Goal: Task Accomplishment & Management: Manage account settings

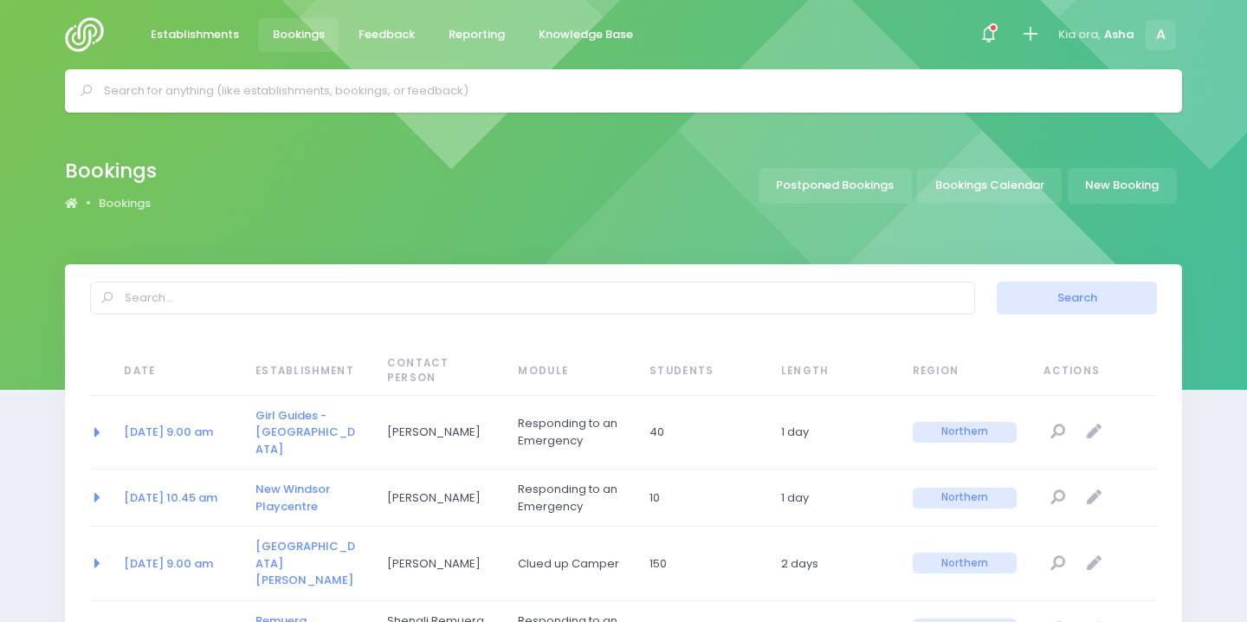
select select "20"
click at [528, 97] on input "text" at bounding box center [631, 91] width 1054 height 26
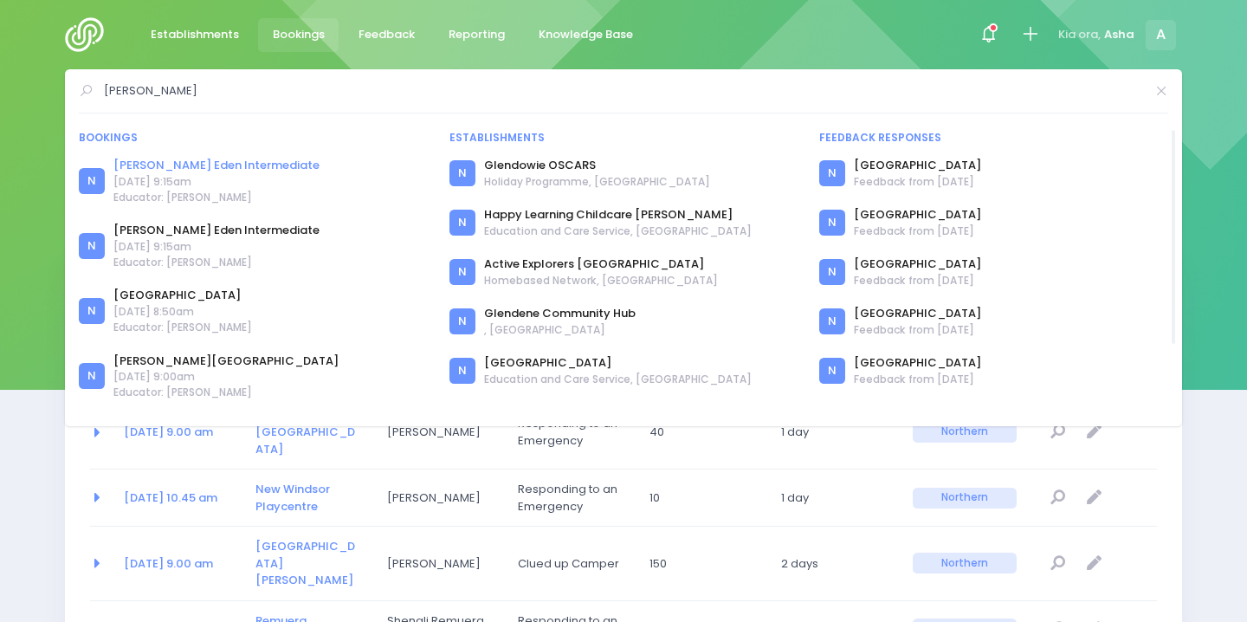
type input "glen"
click at [189, 166] on link "[PERSON_NAME] Eden Intermediate" at bounding box center [216, 165] width 206 height 17
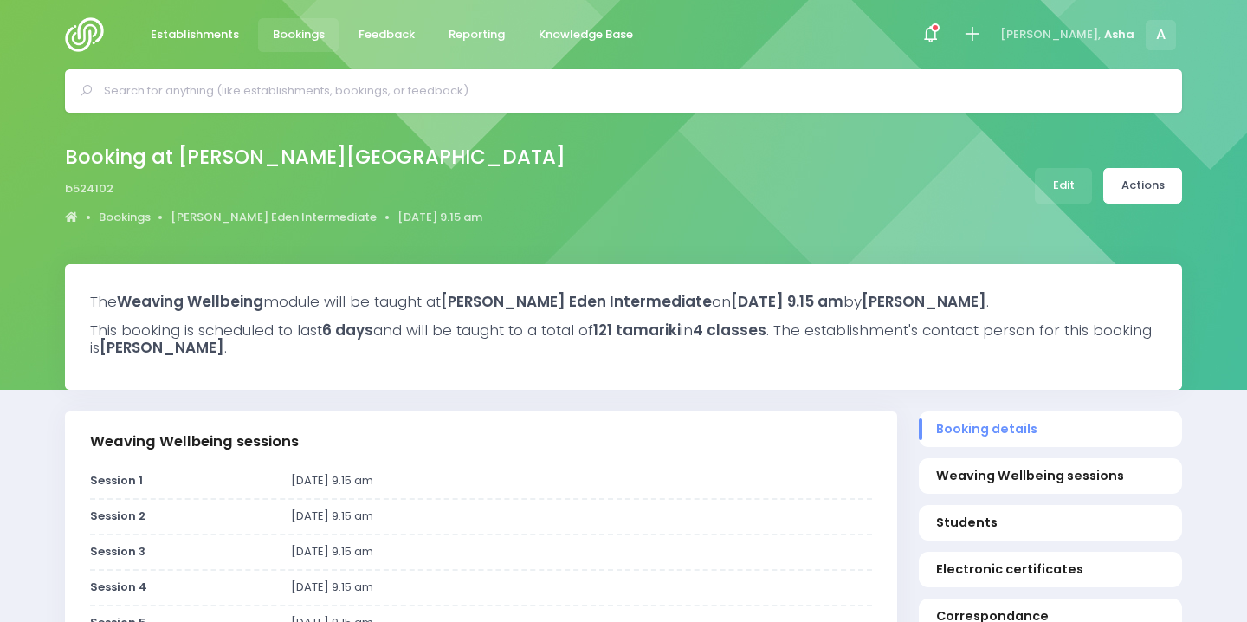
select select "5"
click at [1060, 177] on link "Edit" at bounding box center [1062, 185] width 57 height 35
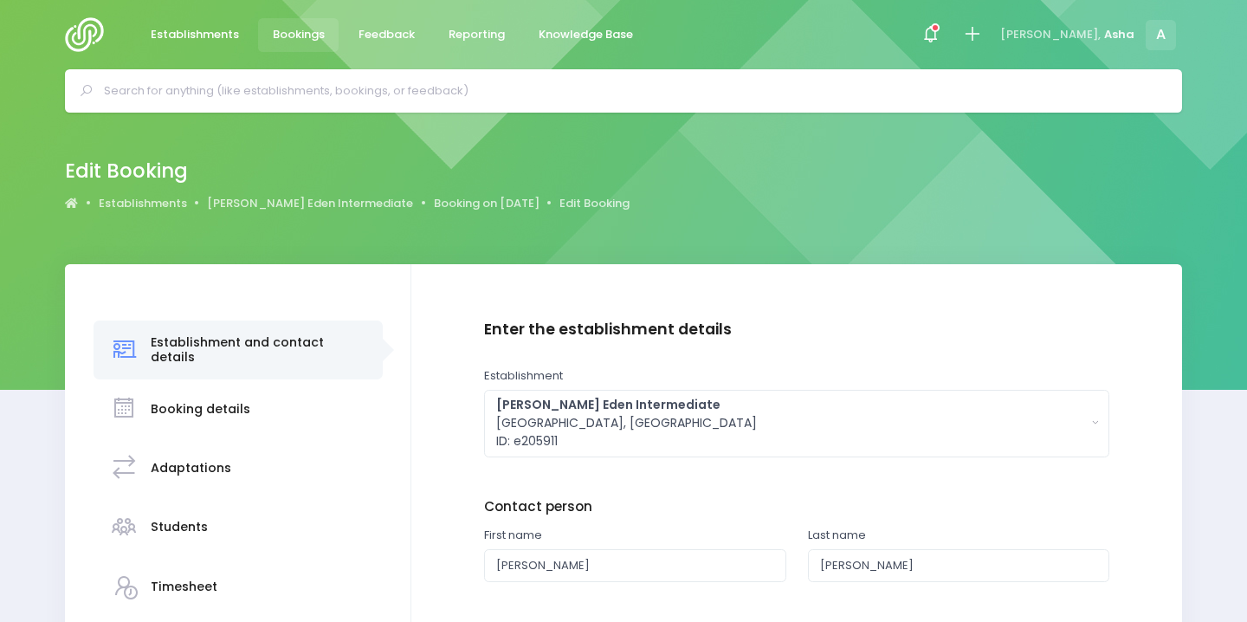
scroll to position [286, 0]
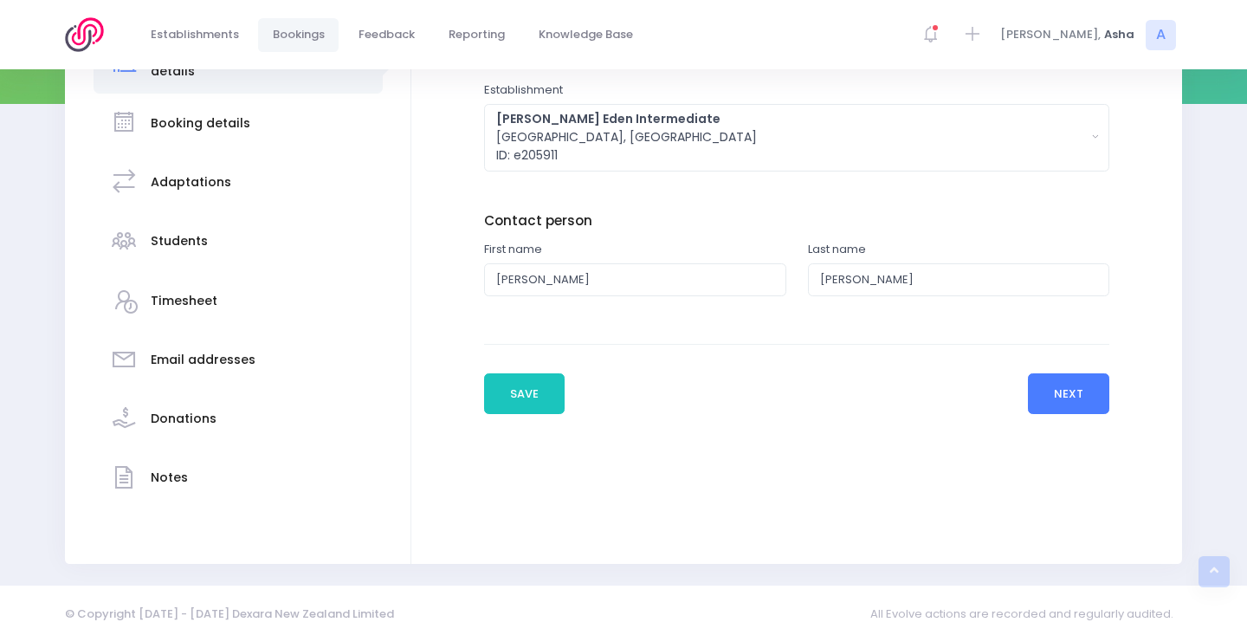
click at [1077, 390] on button "Next" at bounding box center [1069, 394] width 82 height 42
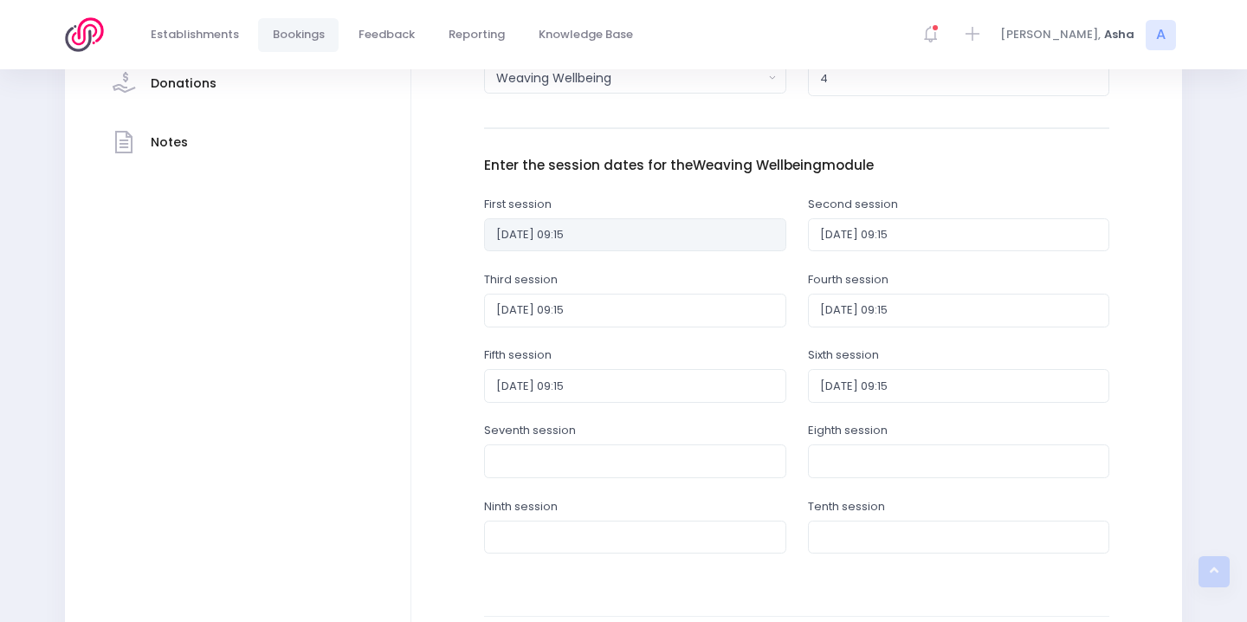
scroll to position [818, 0]
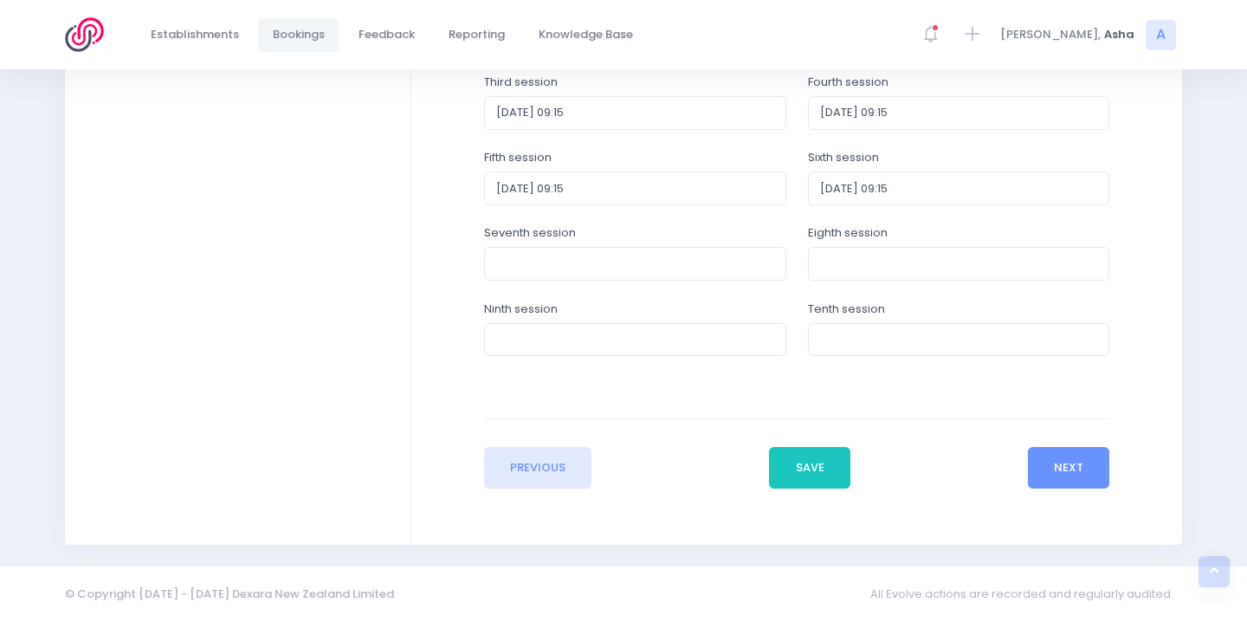
click at [1054, 474] on button "Next" at bounding box center [1069, 468] width 82 height 42
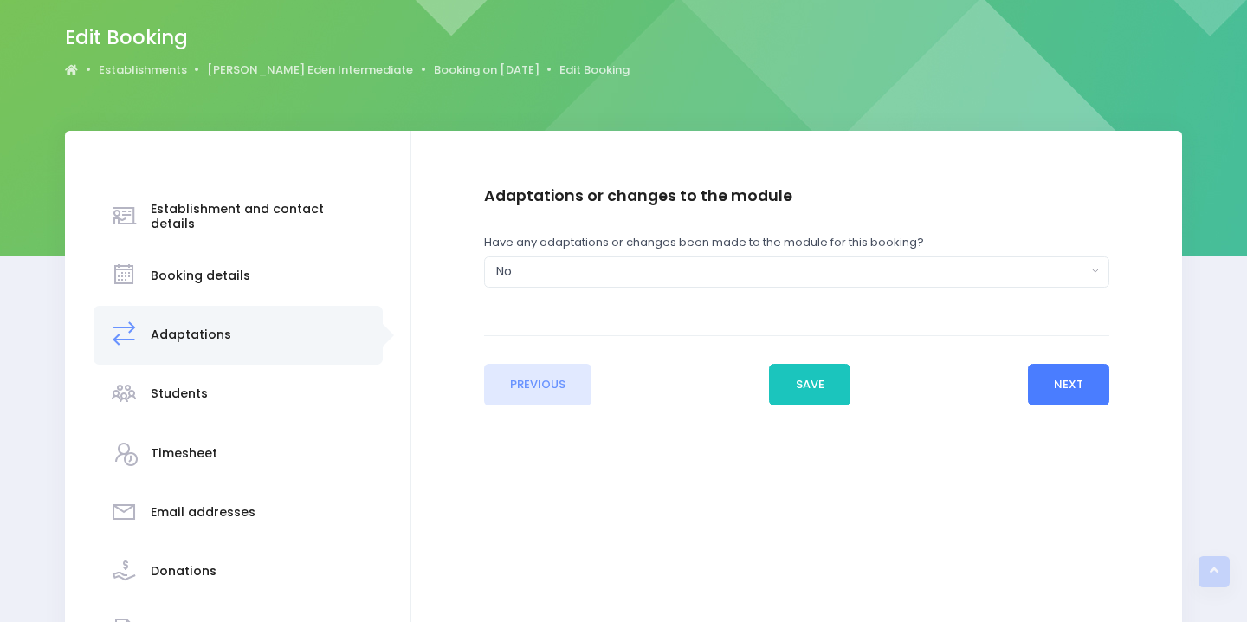
scroll to position [0, 0]
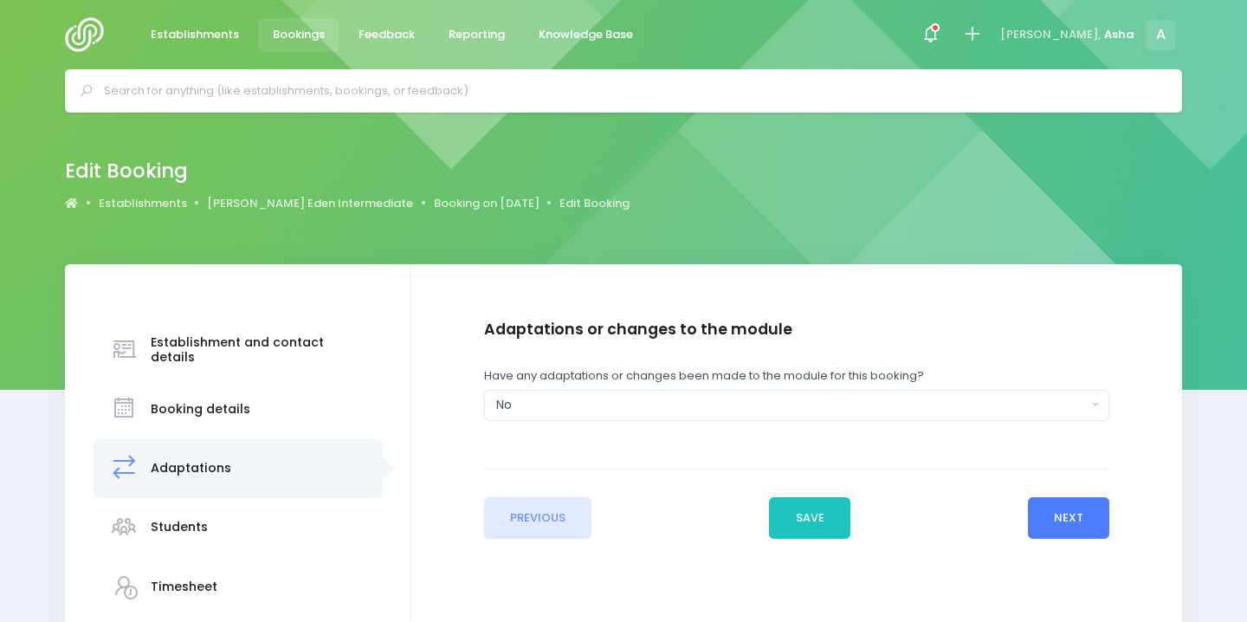
click at [1079, 512] on button "Next" at bounding box center [1069, 518] width 82 height 42
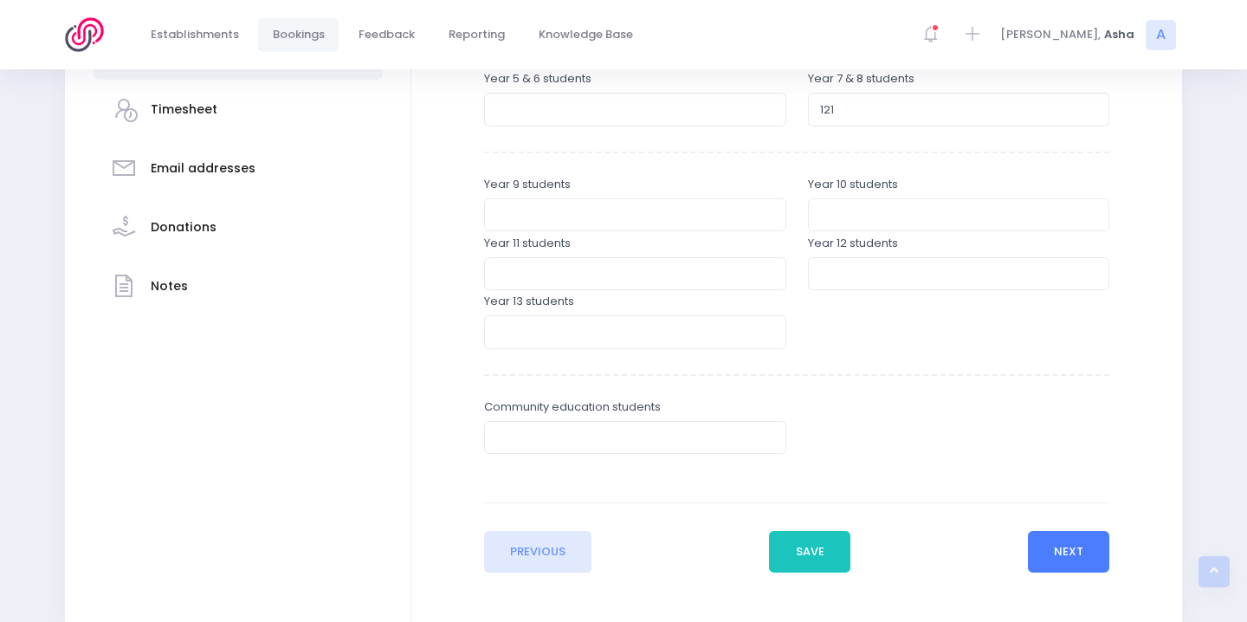
click at [1066, 563] on button "Next" at bounding box center [1069, 552] width 82 height 42
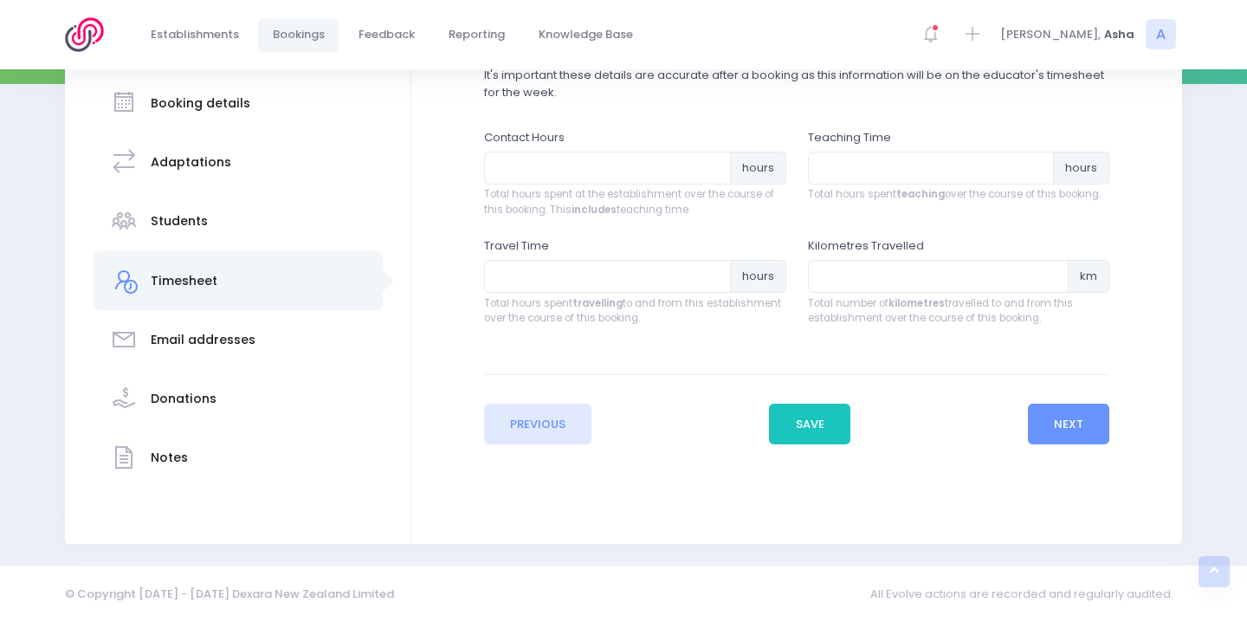
click at [263, 332] on div "Email addresses" at bounding box center [237, 340] width 255 height 42
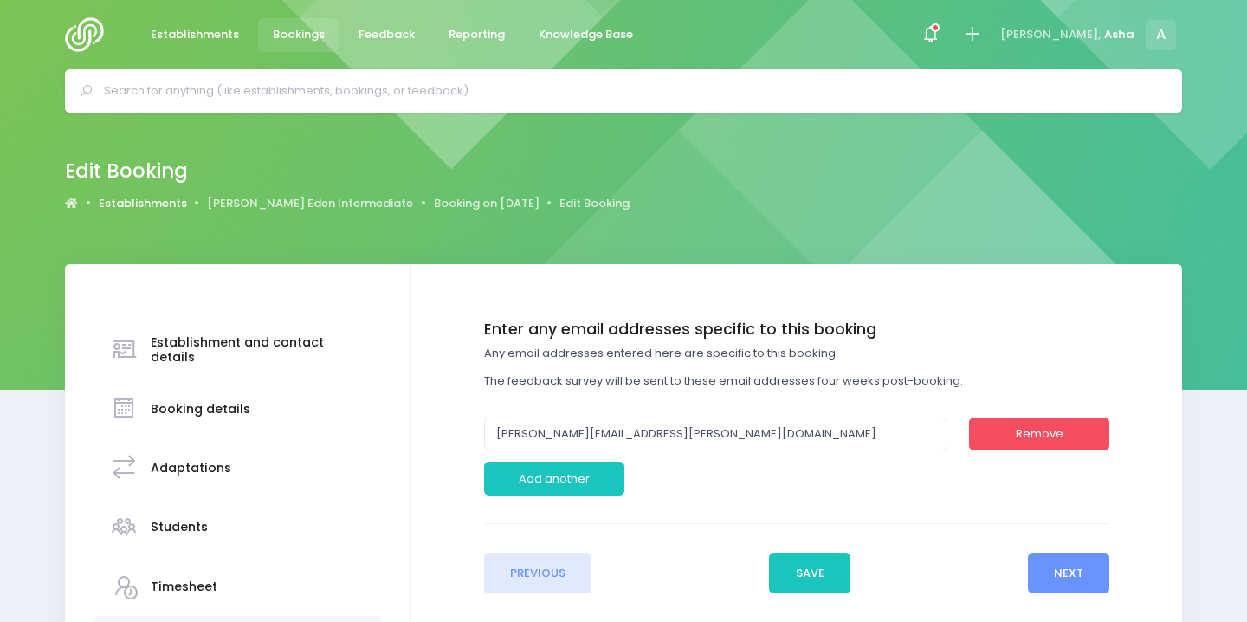
click at [168, 199] on link "Establishments" at bounding box center [143, 203] width 88 height 17
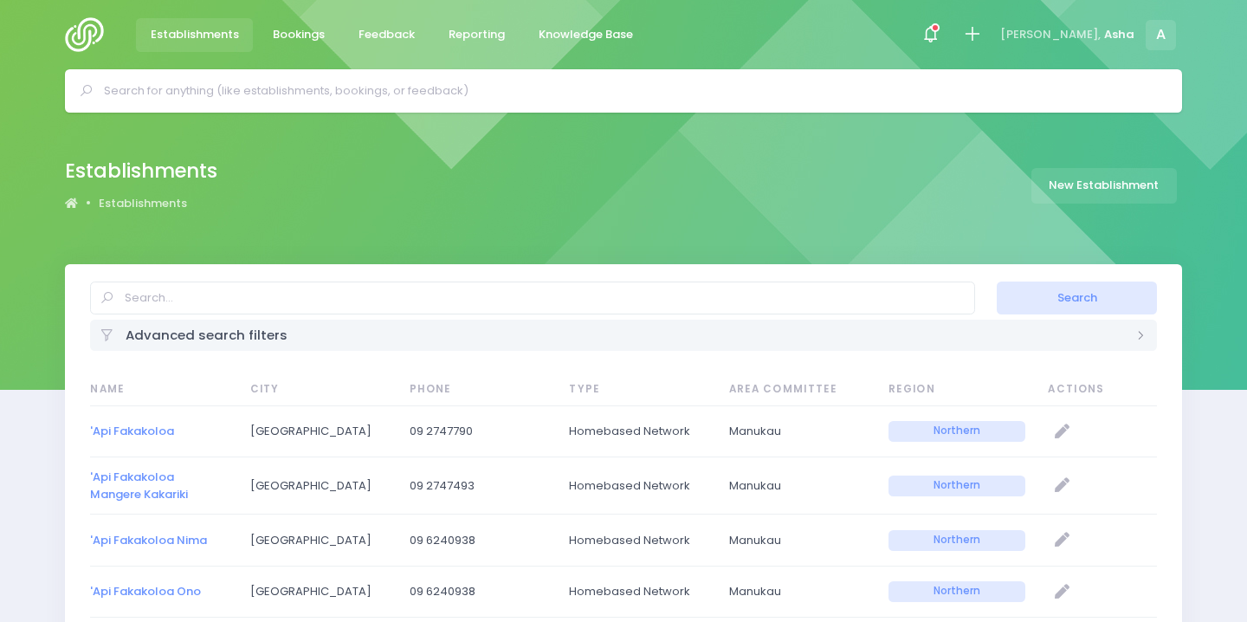
select select "20"
click at [385, 78] on input "text" at bounding box center [631, 91] width 1054 height 26
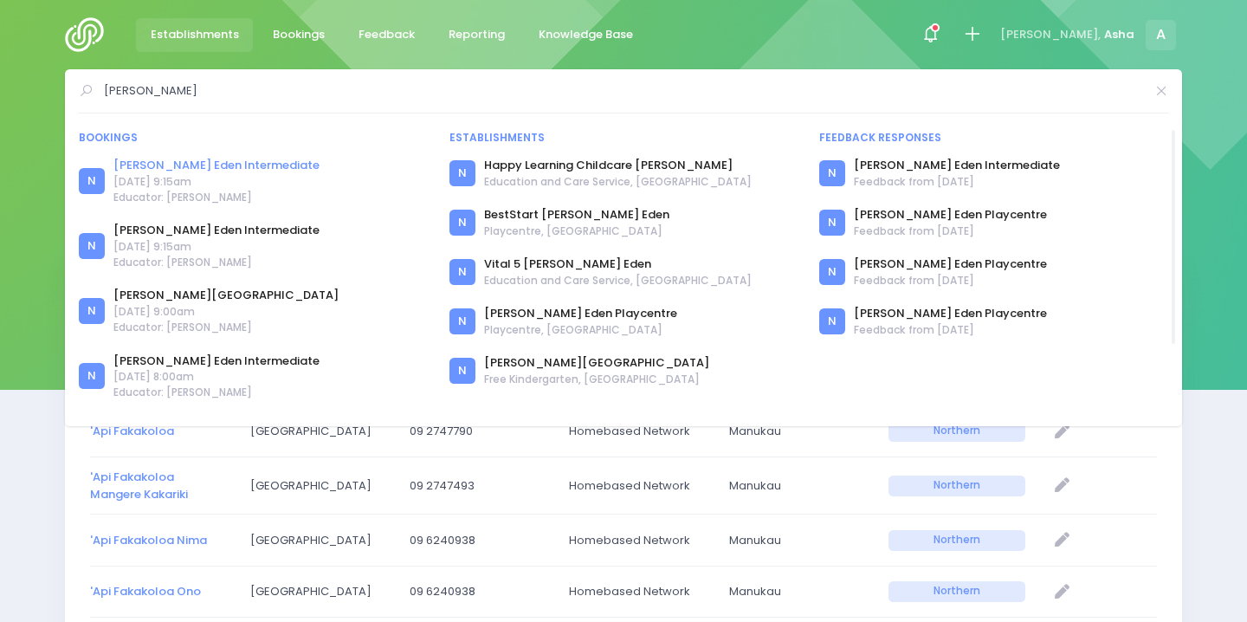
type input "glen eden"
click at [227, 162] on link "[PERSON_NAME] Eden Intermediate" at bounding box center [216, 165] width 206 height 17
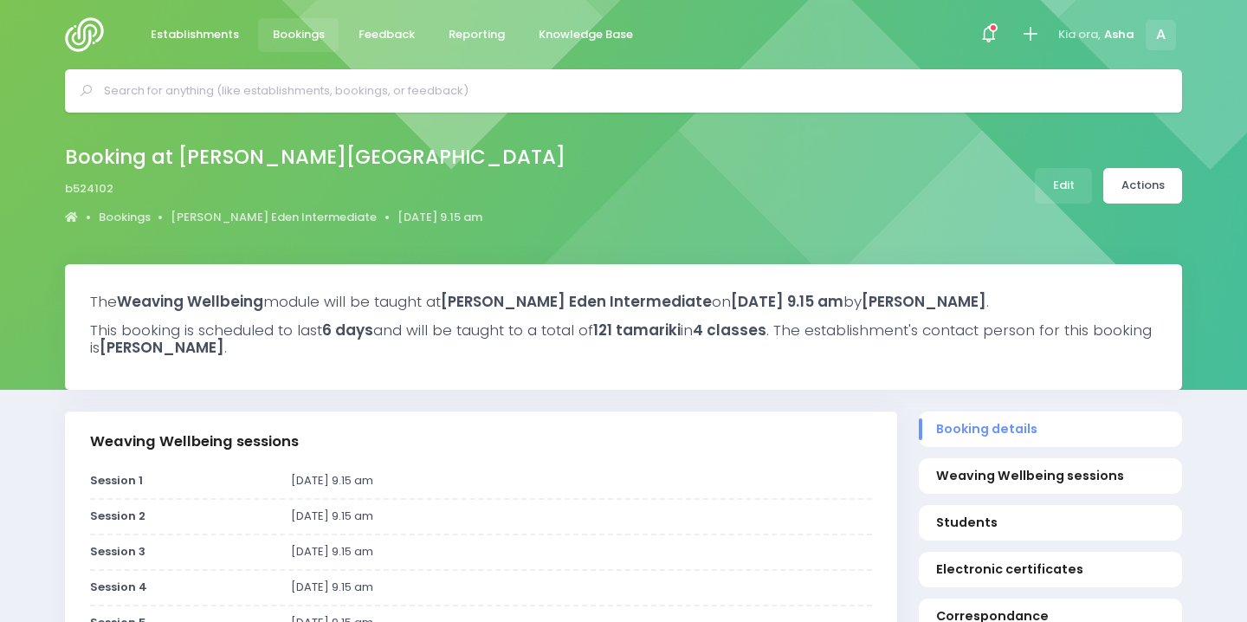
select select "5"
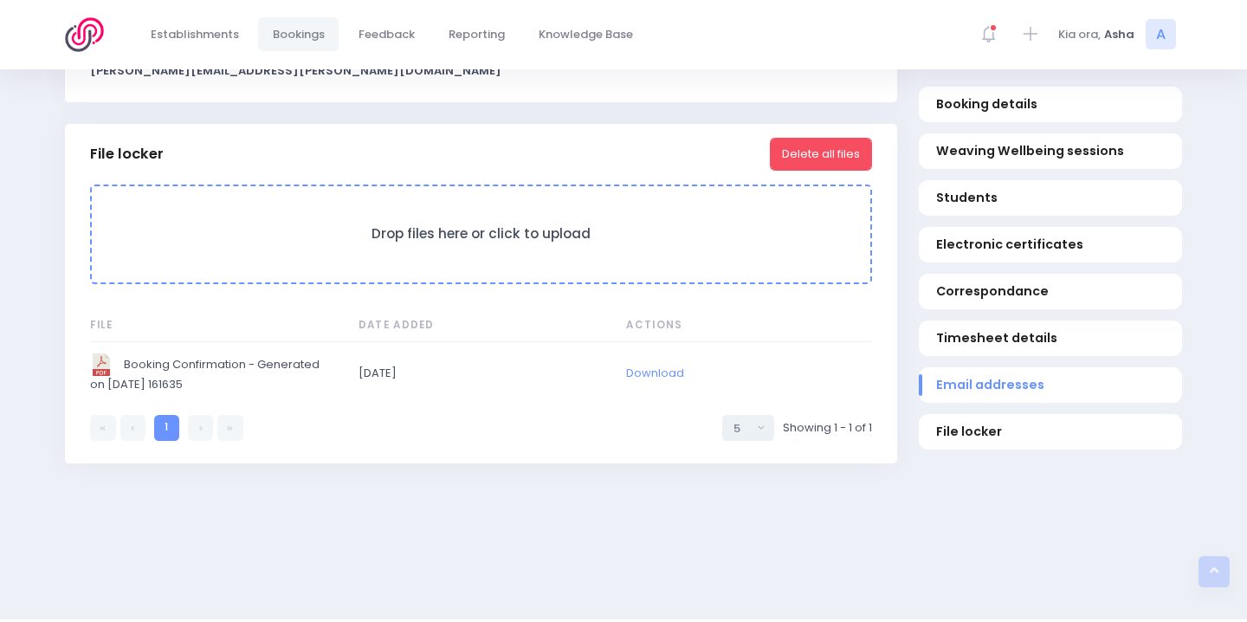
scroll to position [1769, 0]
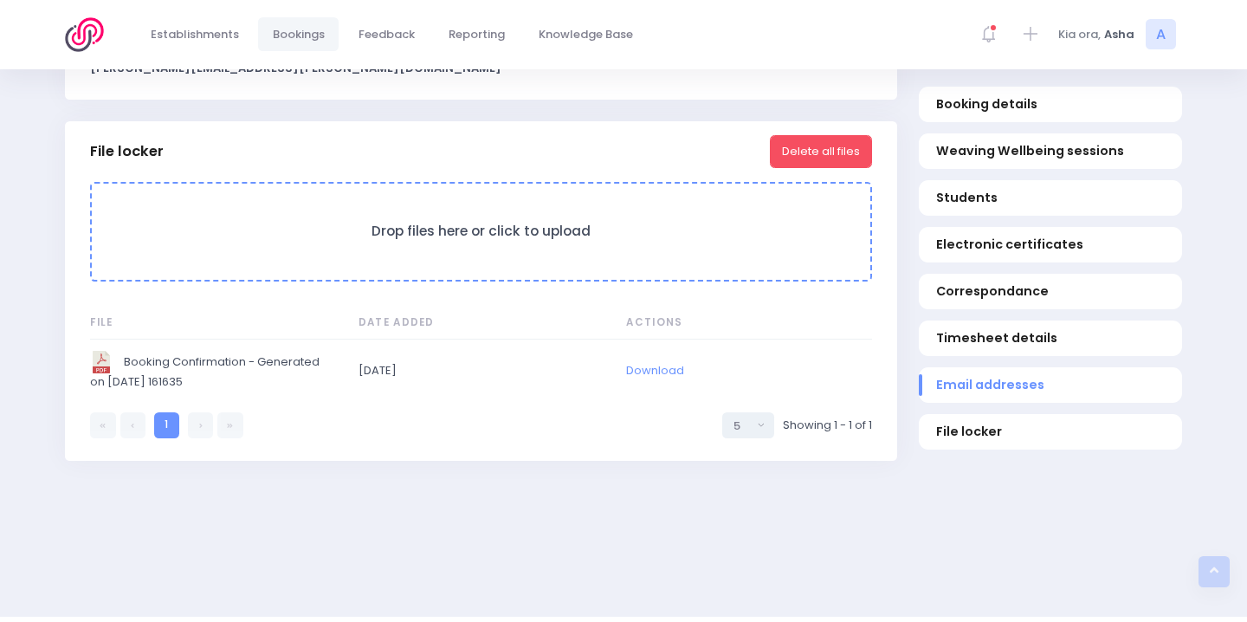
click at [184, 380] on span "Booking Confirmation - Generated on 2025-08-28 161635" at bounding box center [211, 371] width 242 height 40
click at [102, 373] on img "Booking Confirmation - Generated on 2025-08-28 161635" at bounding box center [101, 362] width 23 height 23
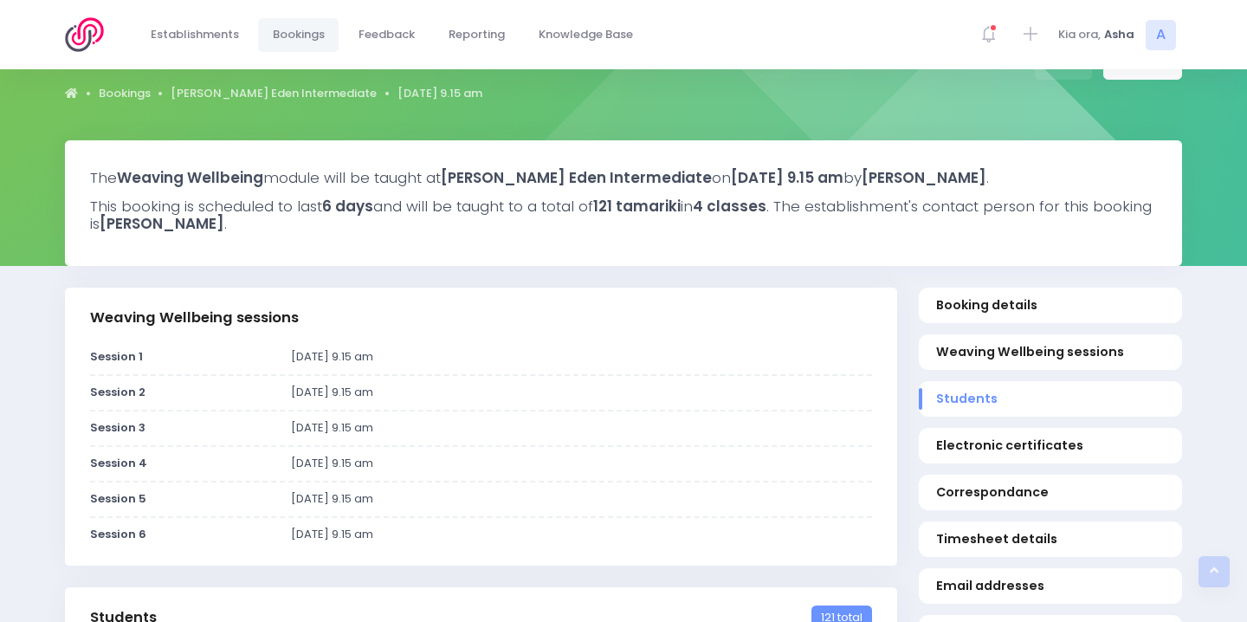
scroll to position [0, 0]
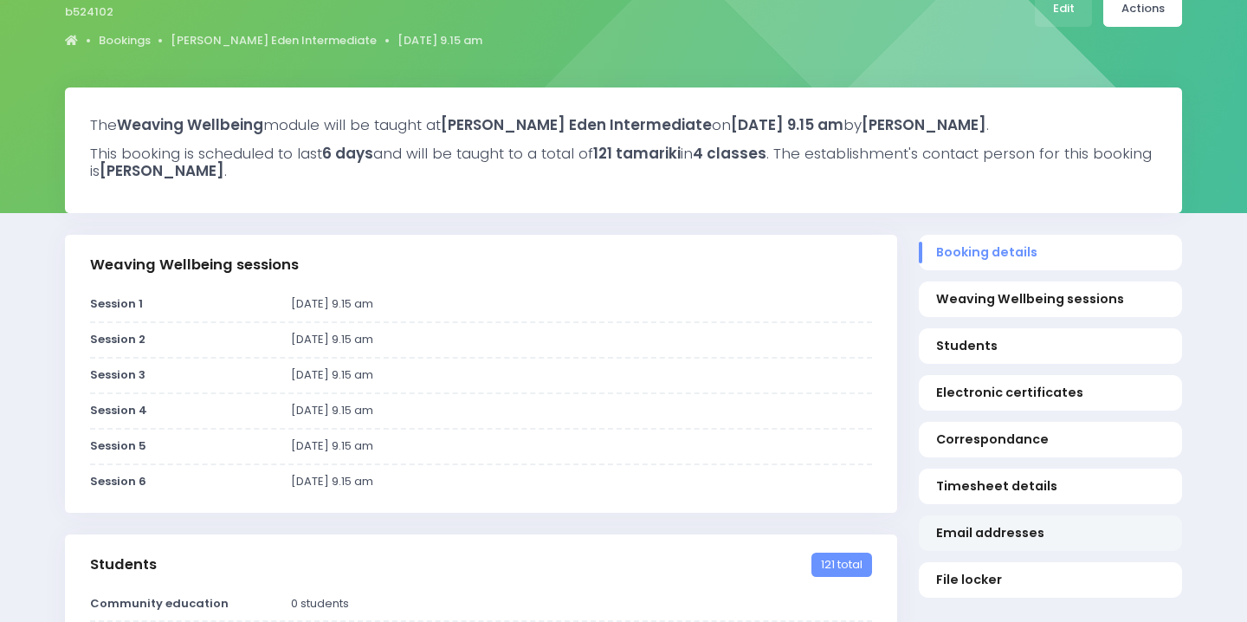
click at [983, 551] on link "Email addresses" at bounding box center [1049, 532] width 263 height 35
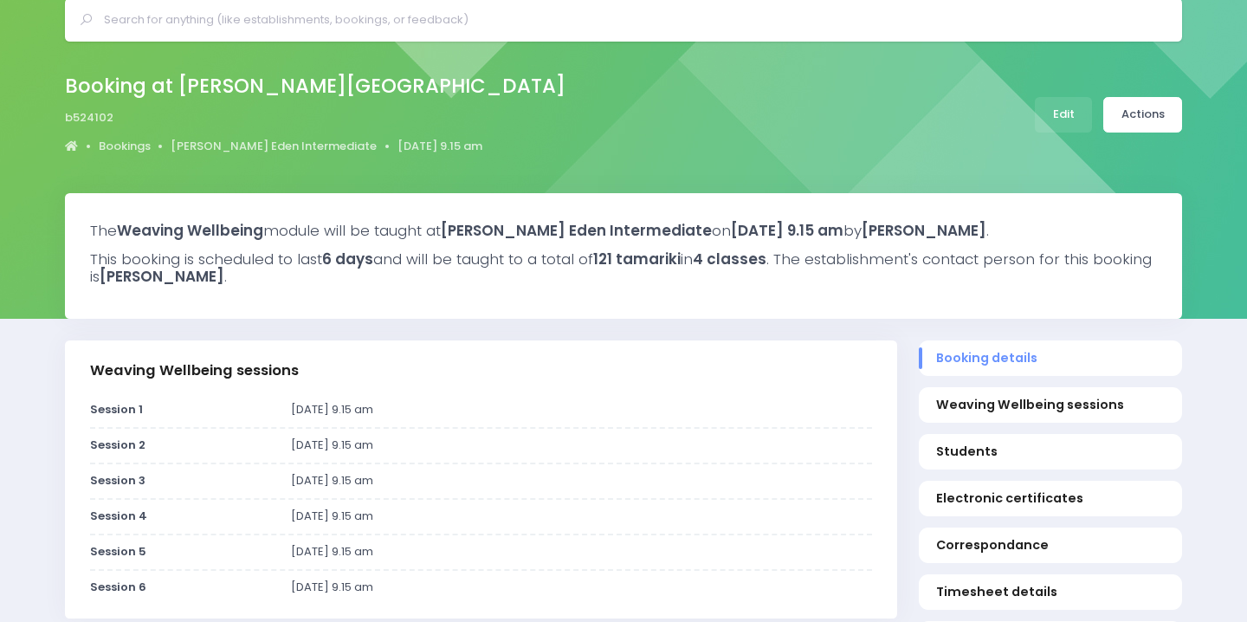
scroll to position [48, 0]
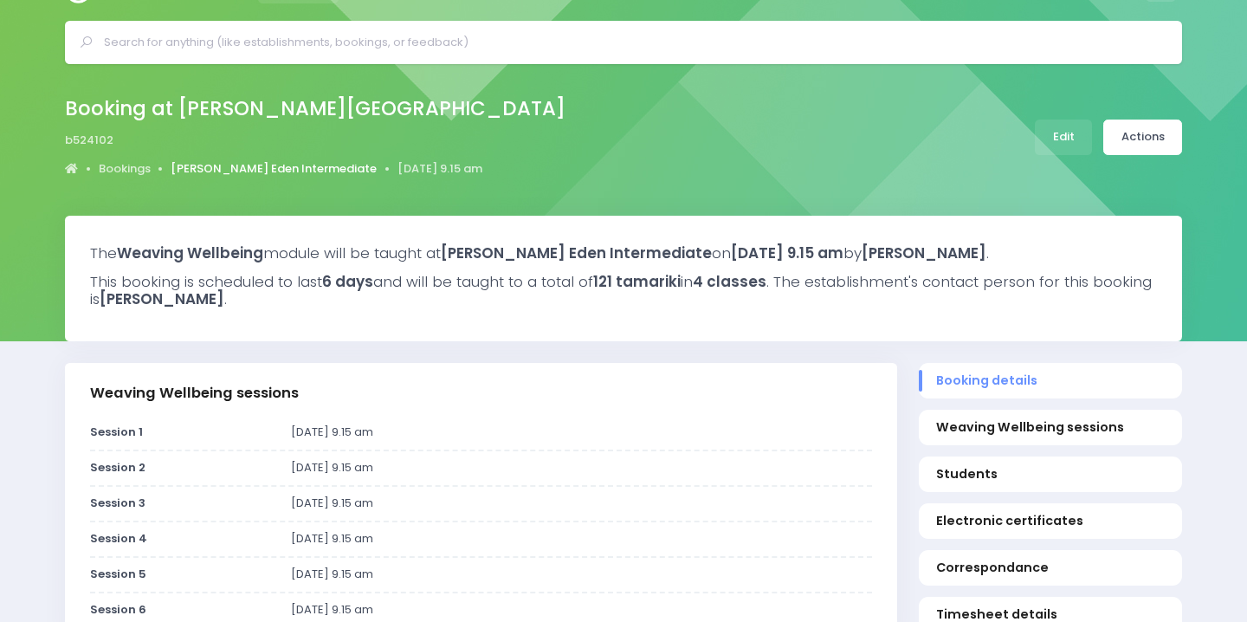
click at [221, 170] on link "[PERSON_NAME] Eden Intermediate" at bounding box center [274, 168] width 206 height 17
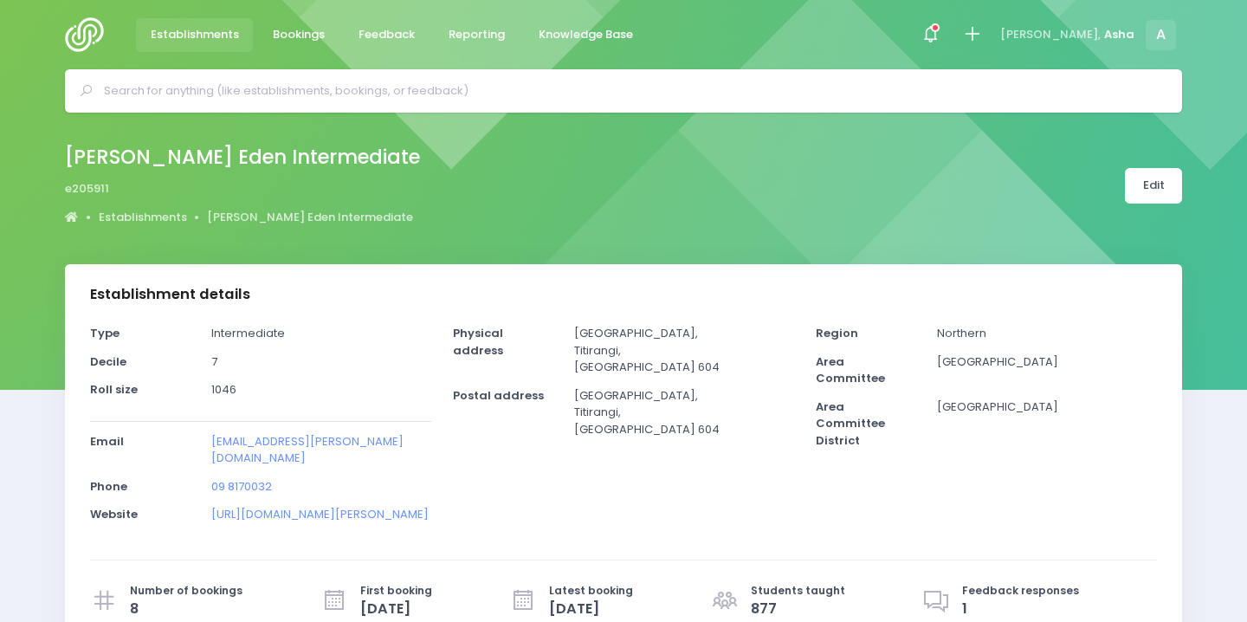
select select "5"
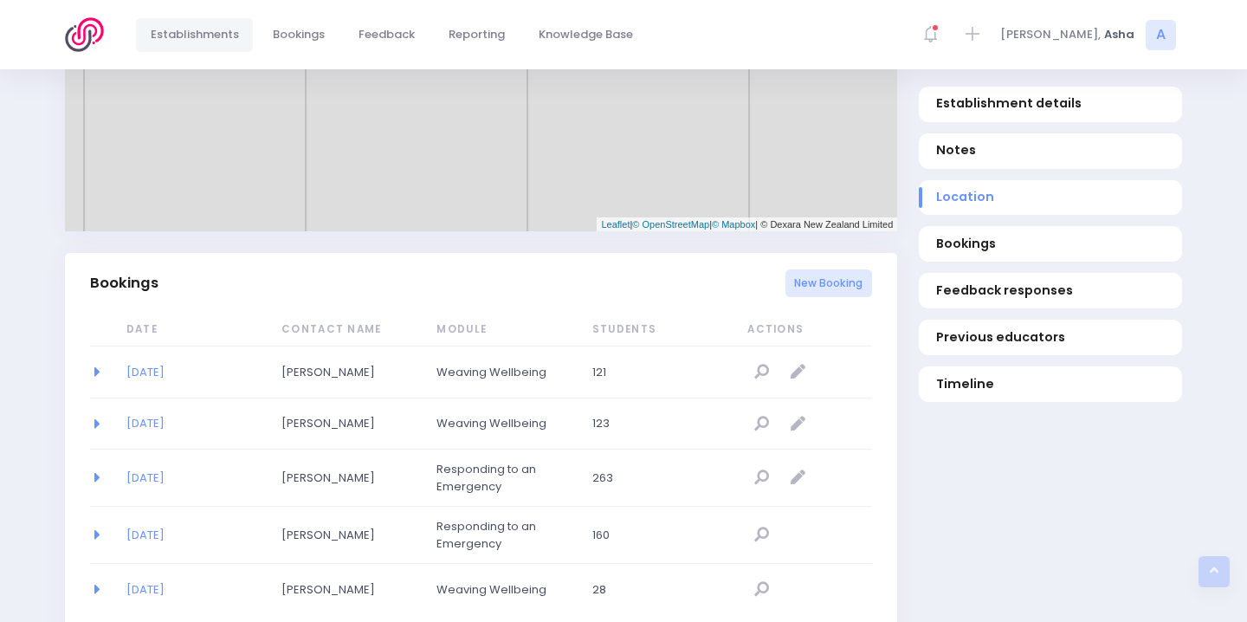
scroll to position [987, 0]
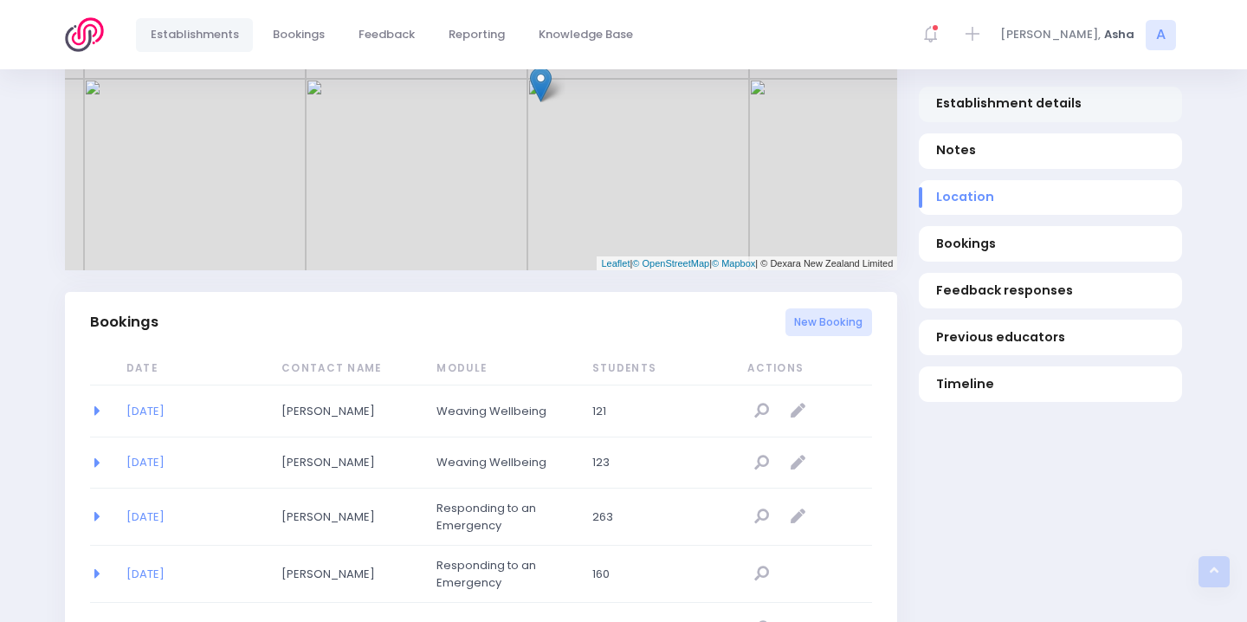
click at [998, 100] on span "Establishment details" at bounding box center [1050, 104] width 229 height 18
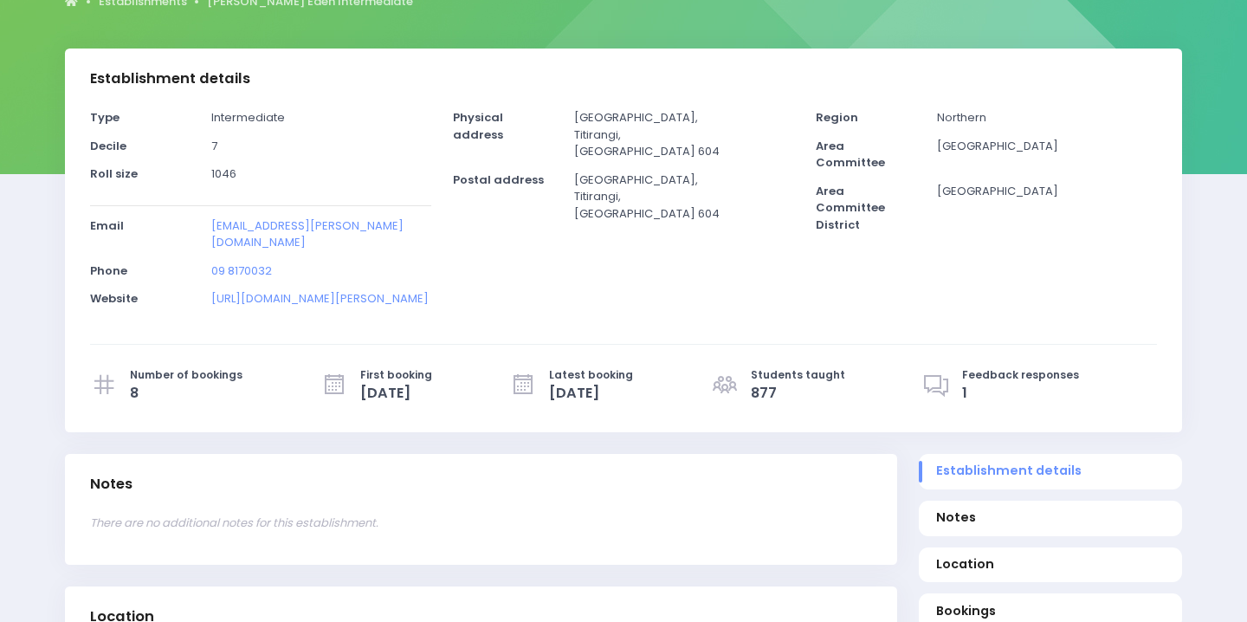
scroll to position [177, 0]
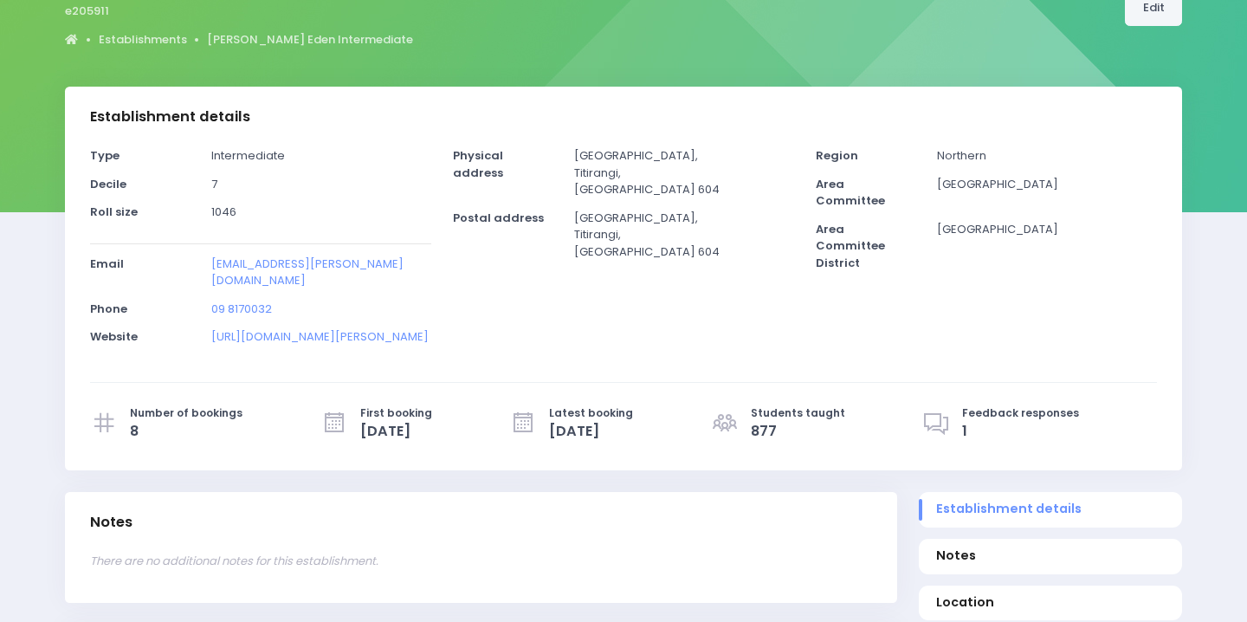
click at [1145, 14] on link "Edit" at bounding box center [1153, 7] width 57 height 35
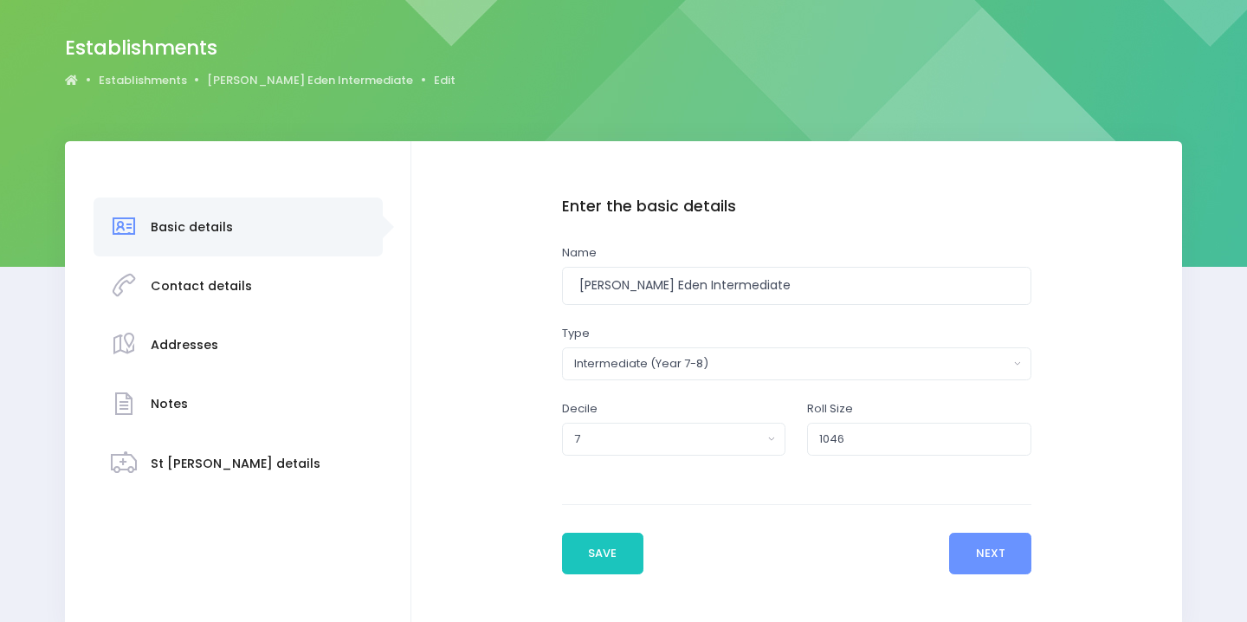
scroll to position [209, 0]
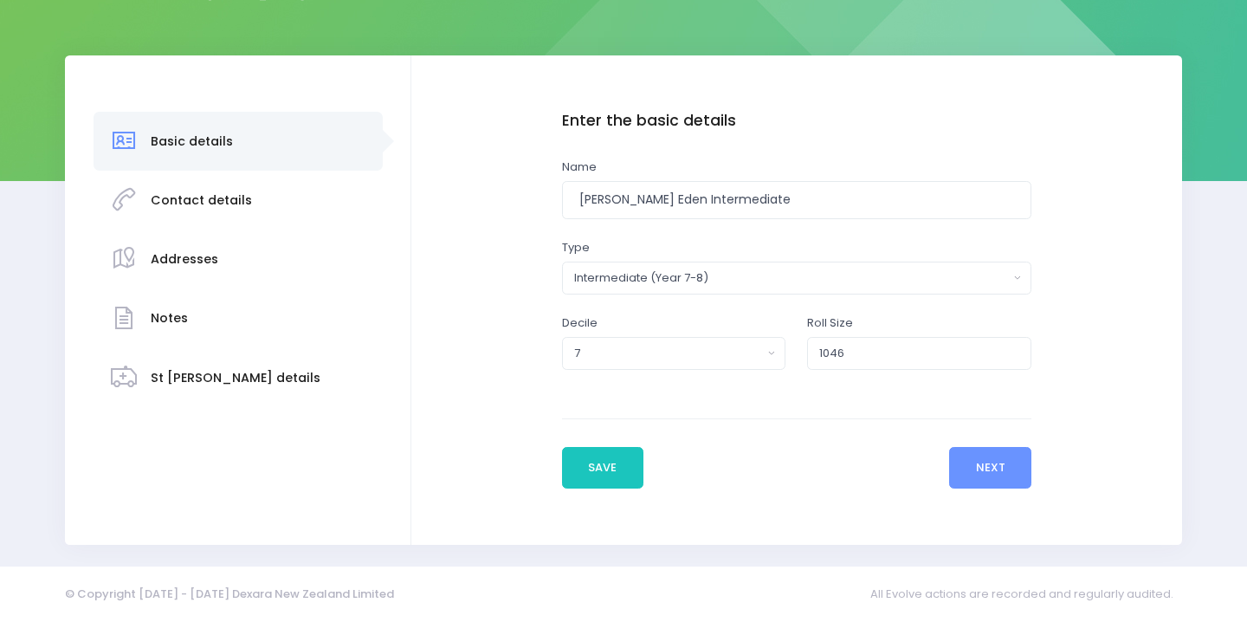
click at [208, 245] on div "Addresses" at bounding box center [185, 259] width 68 height 42
click at [203, 253] on h3 "Addresses" at bounding box center [185, 259] width 68 height 15
click at [965, 476] on button "Next" at bounding box center [990, 468] width 82 height 42
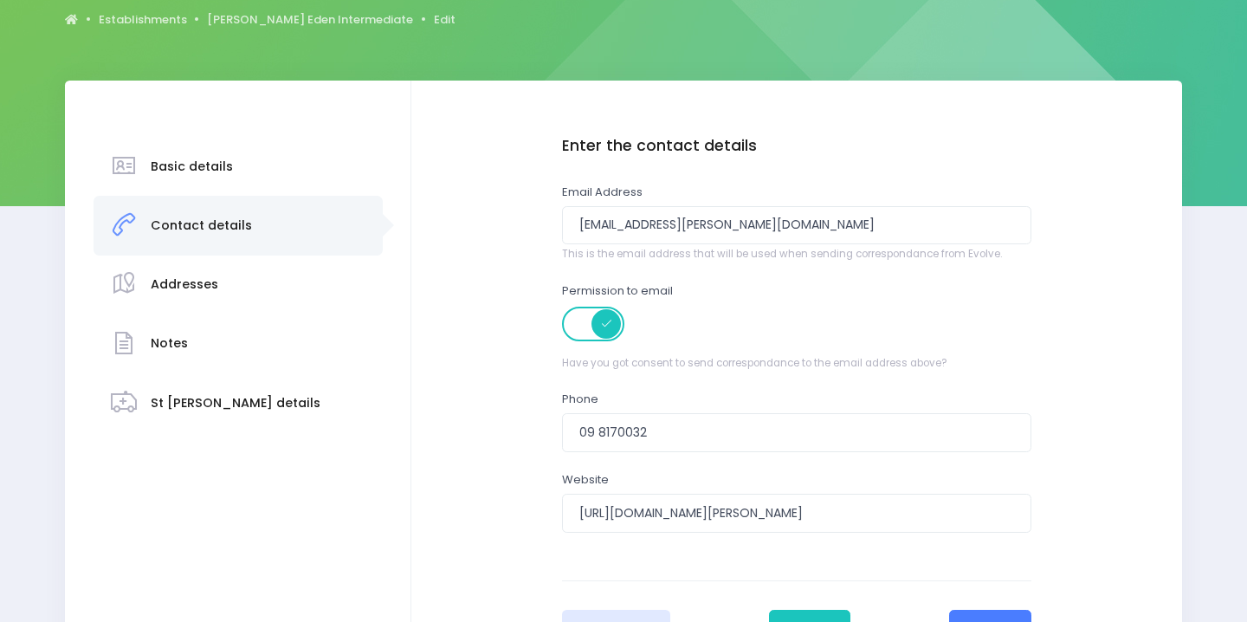
scroll to position [197, 0]
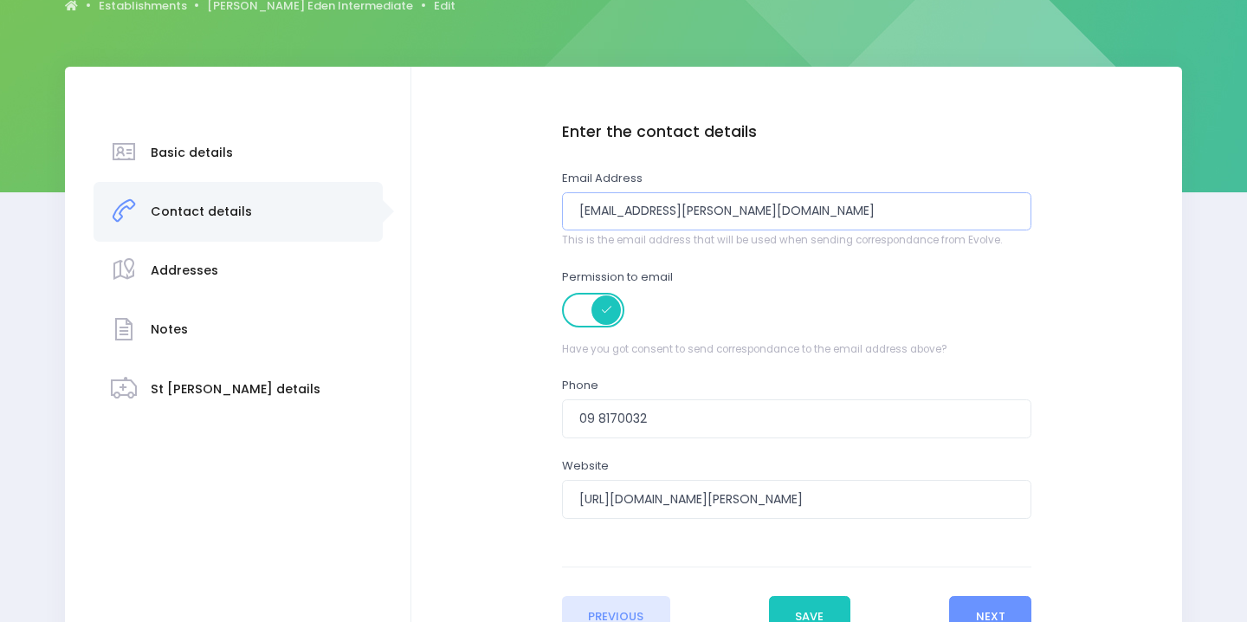
drag, startPoint x: 742, startPoint y: 217, endPoint x: 490, endPoint y: 189, distance: 253.5
click at [490, 190] on div "Enter the basic details Name Glen Eden Intermediate Type Casual-Education and C…" at bounding box center [797, 379] width 736 height 513
paste input "julies"
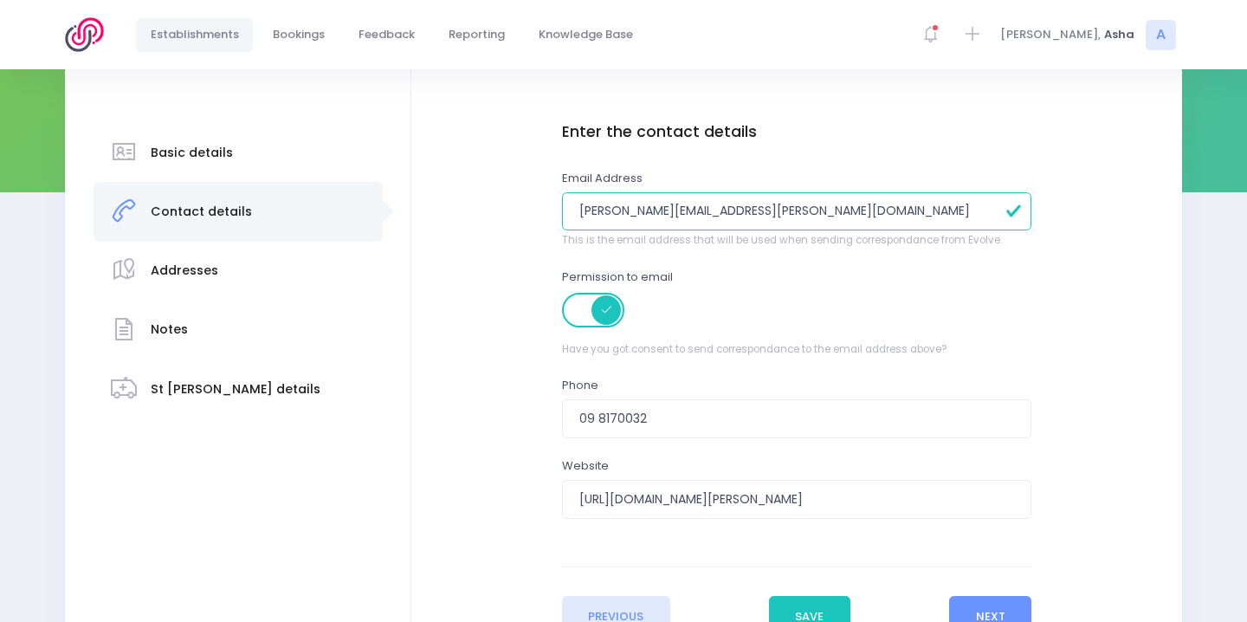
scroll to position [346, 0]
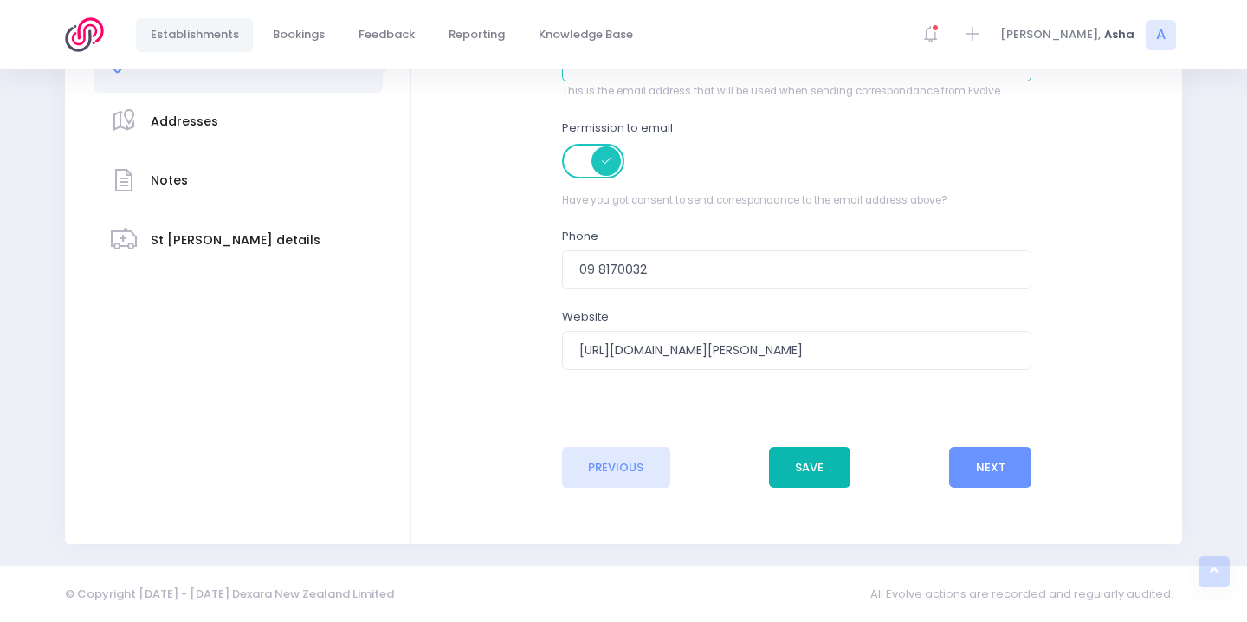
type input "julies@geis.school.nz"
click at [815, 461] on button "Save" at bounding box center [809, 468] width 81 height 42
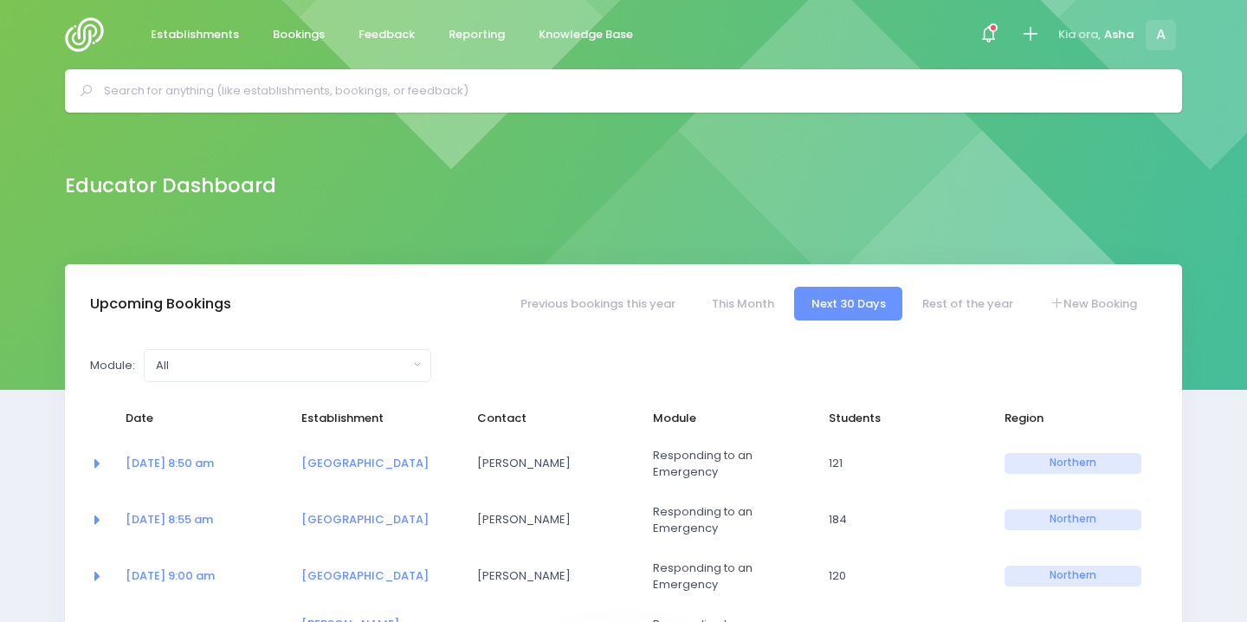
select select "5"
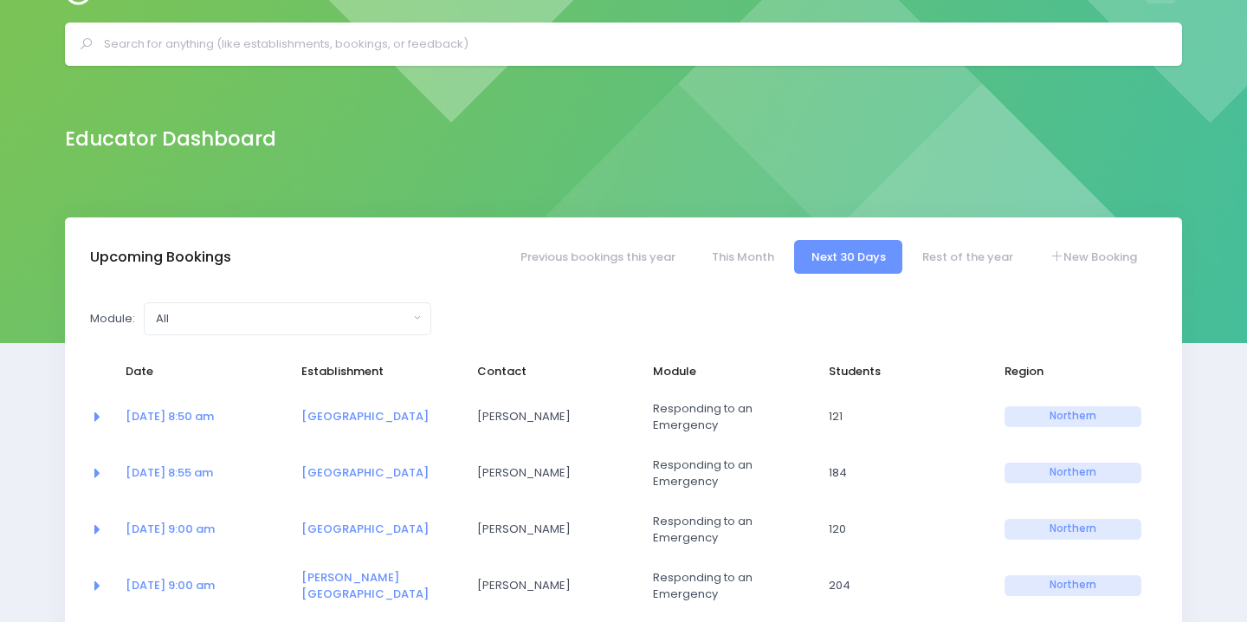
scroll to position [29, 0]
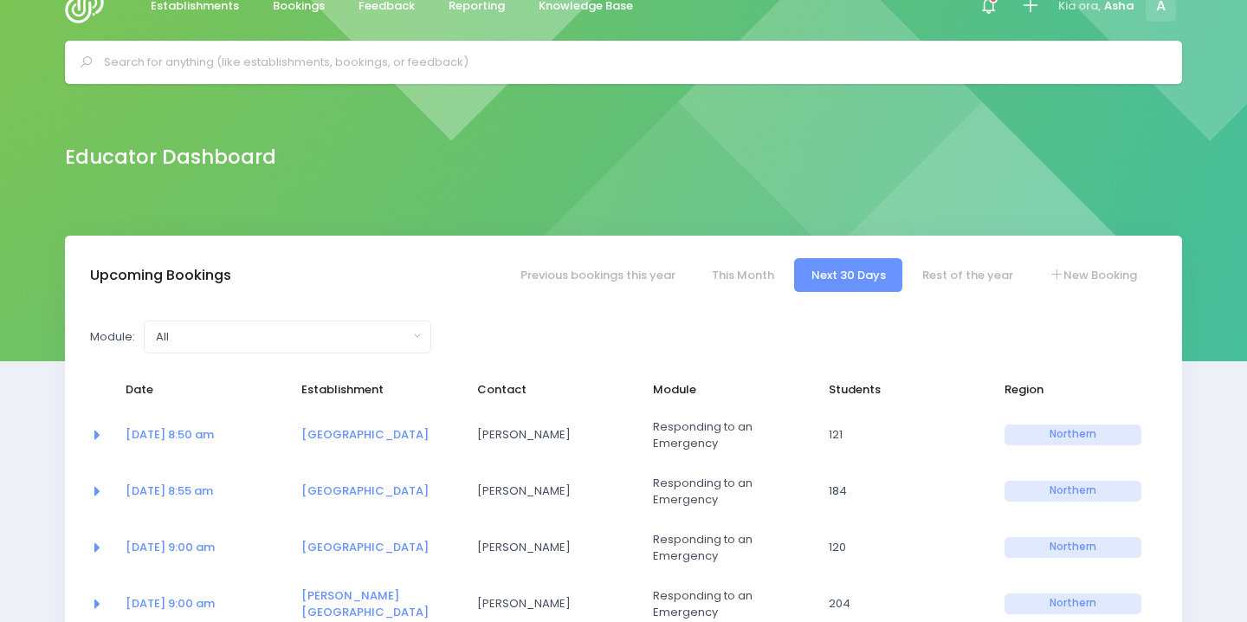
click at [307, 54] on input "text" at bounding box center [631, 62] width 1054 height 26
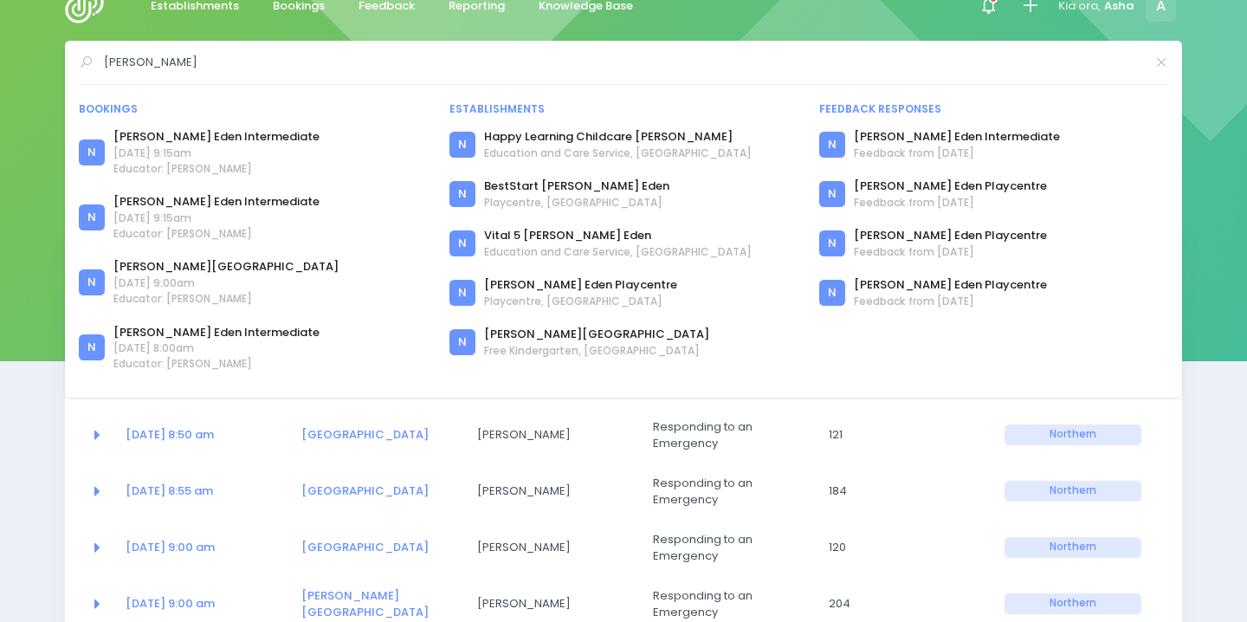
click at [174, 57] on input "[PERSON_NAME]" at bounding box center [624, 62] width 1040 height 26
type input "[PERSON_NAME]"
click at [189, 135] on link "[PERSON_NAME] Eden Intermediate" at bounding box center [216, 136] width 206 height 17
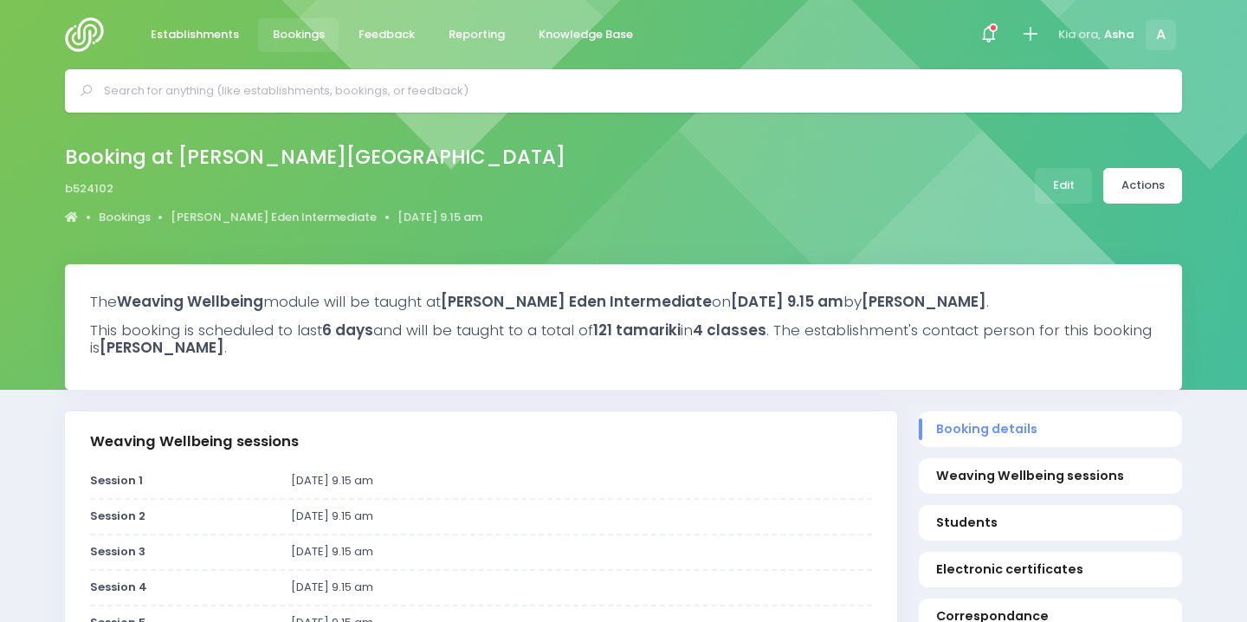
select select "5"
click at [279, 211] on link "[PERSON_NAME] Eden Intermediate" at bounding box center [274, 217] width 206 height 17
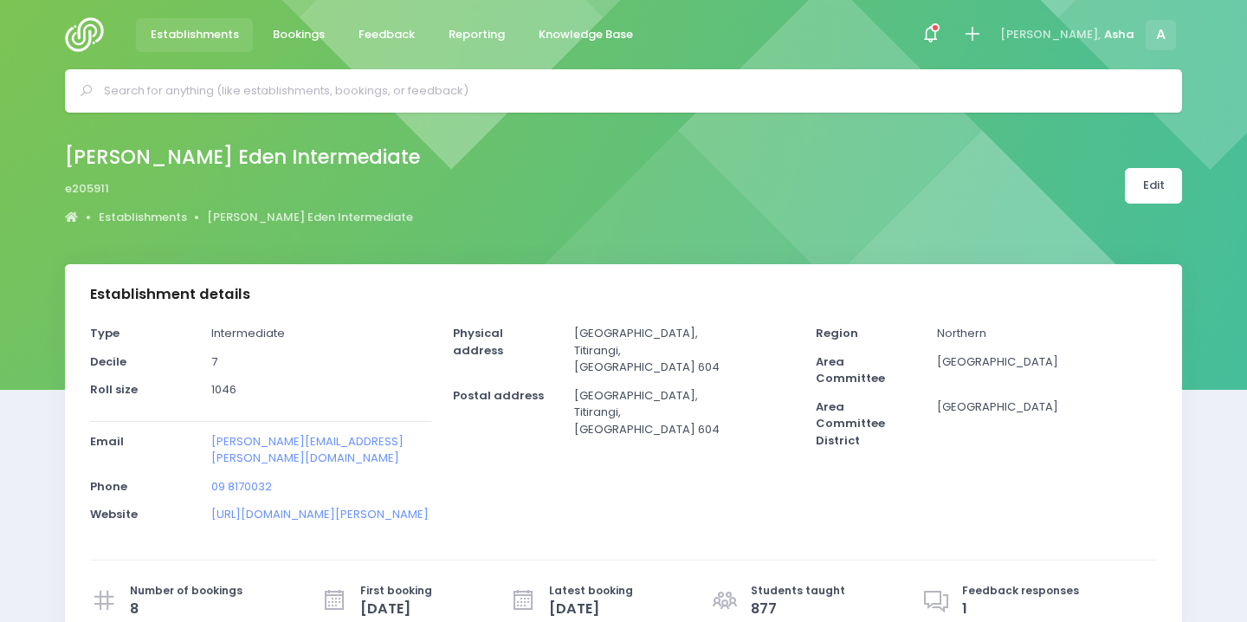
select select "5"
